Goal: Find specific page/section: Find specific page/section

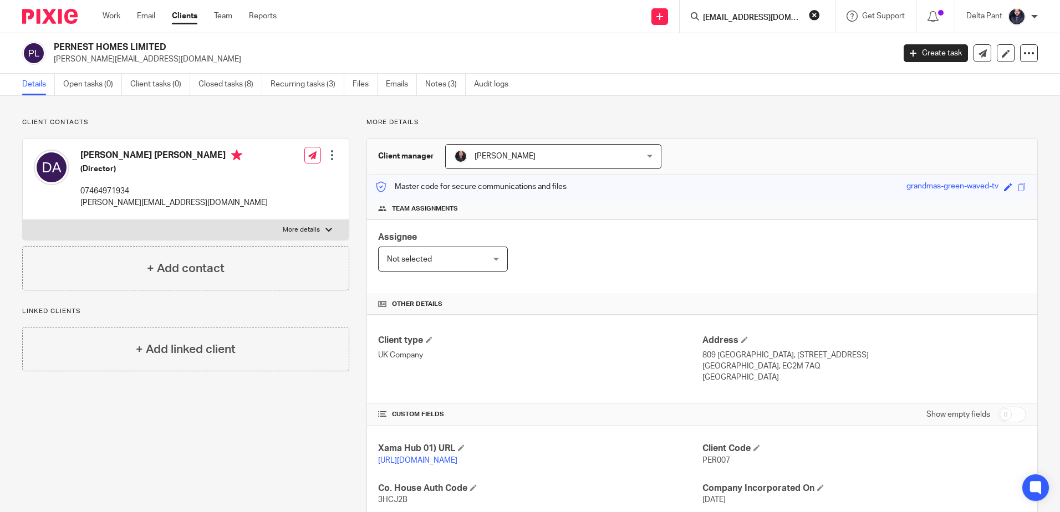
scroll to position [0, 6]
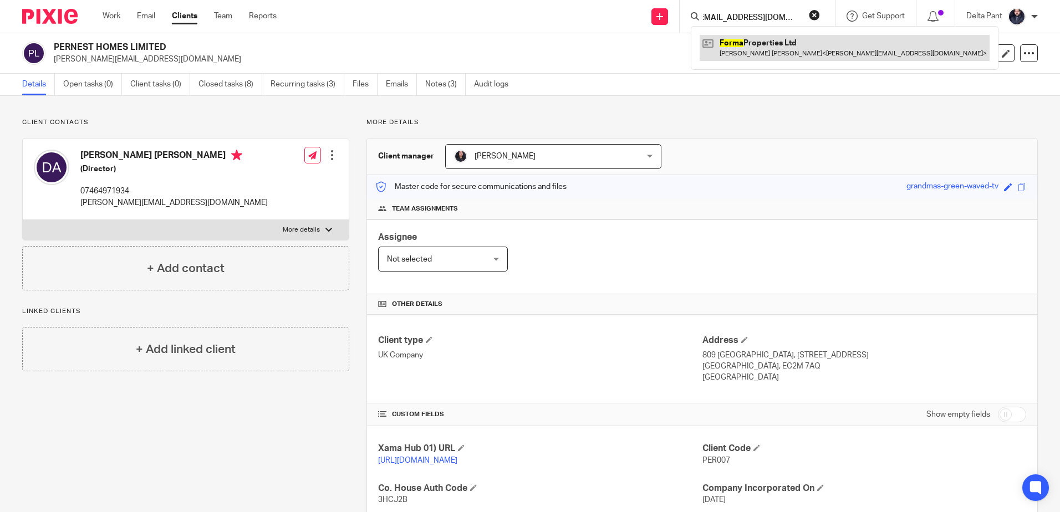
type input "[EMAIL_ADDRESS][DOMAIN_NAME]"
click at [744, 43] on link at bounding box center [845, 48] width 290 height 26
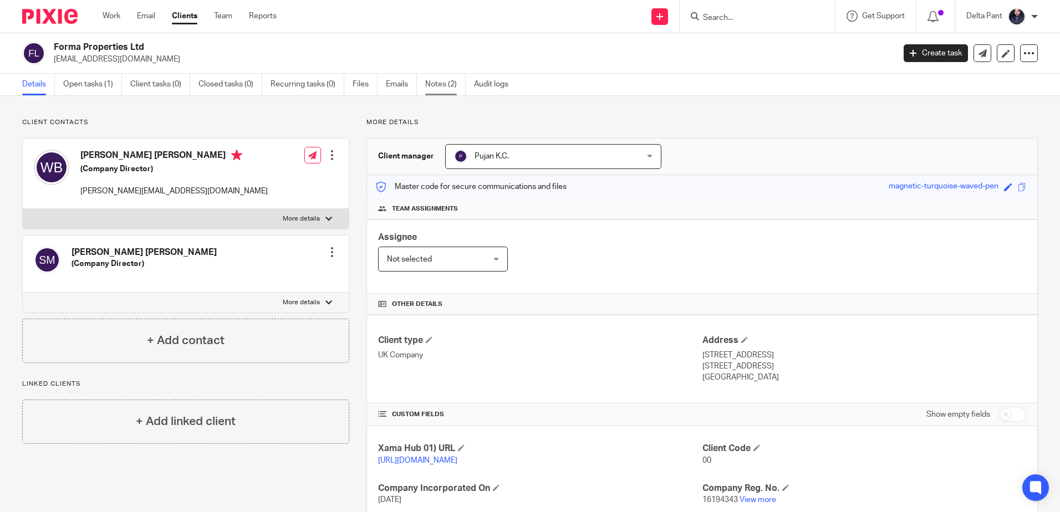
click at [443, 79] on link "Notes (2)" at bounding box center [445, 85] width 40 height 22
